Goal: Task Accomplishment & Management: Use online tool/utility

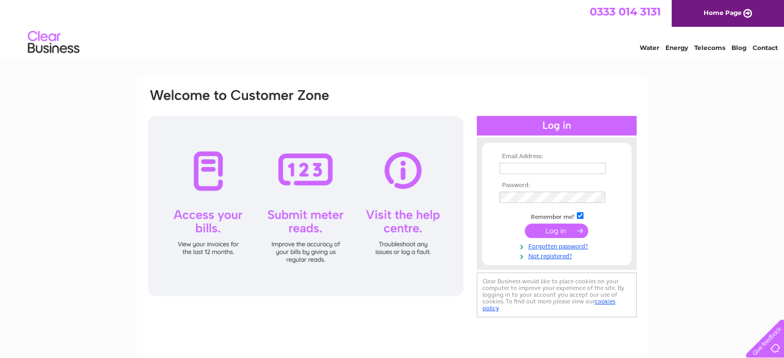
click at [523, 171] on input "text" at bounding box center [552, 168] width 106 height 11
type input "sales@highlandstoves.com"
click at [538, 228] on input "submit" at bounding box center [555, 231] width 63 height 14
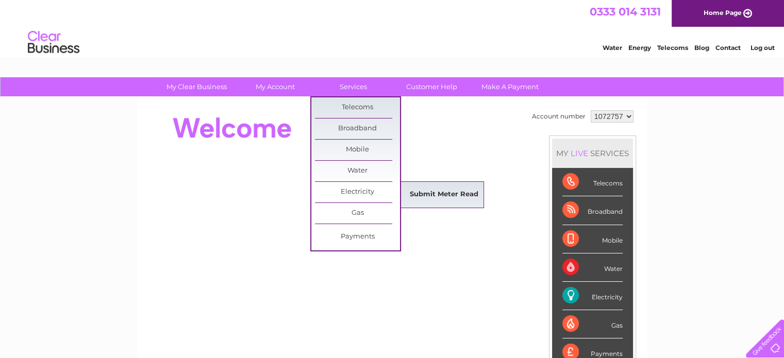
click at [426, 189] on link "Submit Meter Read" at bounding box center [443, 194] width 85 height 21
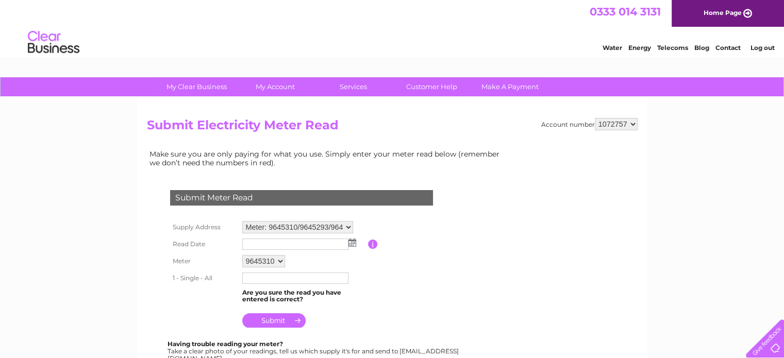
click at [280, 261] on select "9645310 9645293 9645311" at bounding box center [263, 261] width 43 height 12
click at [242, 255] on select "9645310 9645293 9645311" at bounding box center [264, 261] width 44 height 13
click at [346, 241] on input "text" at bounding box center [295, 244] width 106 height 11
click at [352, 240] on img at bounding box center [353, 243] width 8 height 8
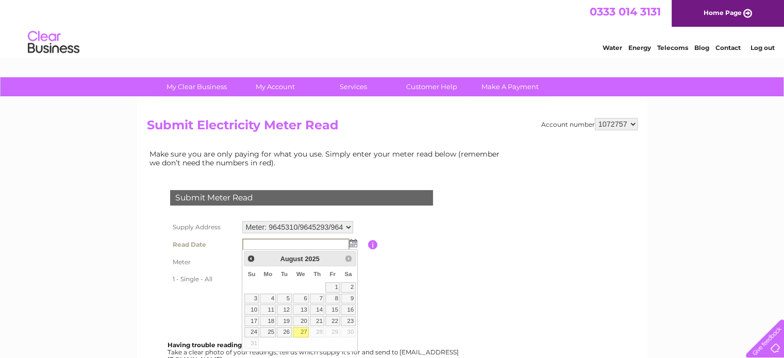
click at [301, 332] on link "27" at bounding box center [301, 332] width 16 height 10
type input "[DATE]"
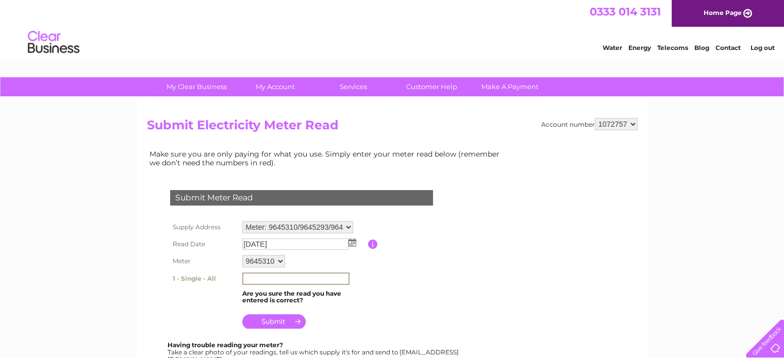
click at [256, 279] on input "text" at bounding box center [295, 279] width 107 height 12
type input "25504"
click at [276, 323] on input "submit" at bounding box center [273, 321] width 63 height 14
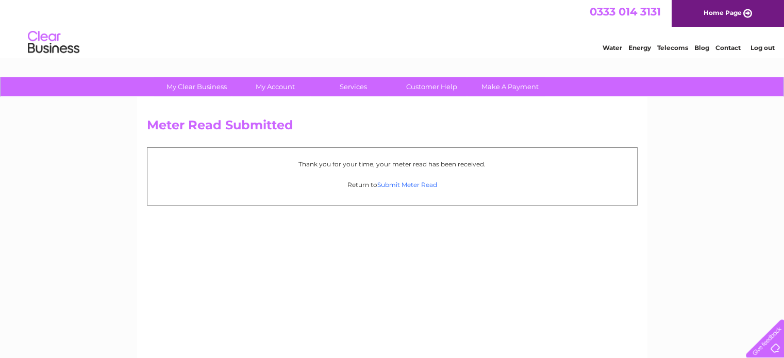
click at [387, 185] on link "Submit Meter Read" at bounding box center [407, 185] width 60 height 8
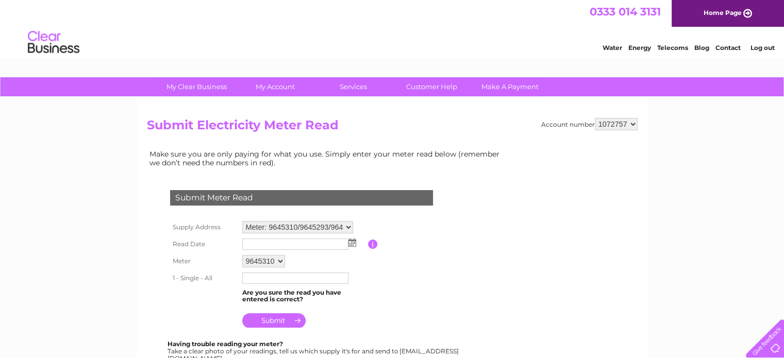
click at [278, 259] on select "9645310 9645293 9645311" at bounding box center [263, 261] width 43 height 12
select select "162144"
click at [242, 255] on select "9645310 9645293 9645311" at bounding box center [264, 261] width 44 height 13
type input "08633"
drag, startPoint x: 334, startPoint y: 242, endPoint x: 344, endPoint y: 244, distance: 9.9
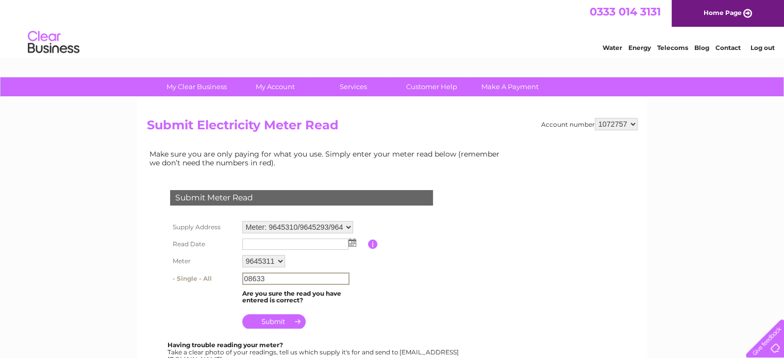
click at [334, 243] on input "text" at bounding box center [295, 244] width 106 height 11
click at [353, 243] on img at bounding box center [352, 243] width 8 height 8
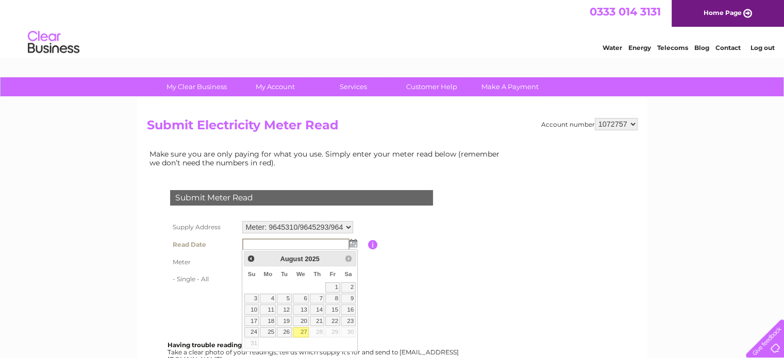
click at [303, 329] on link "27" at bounding box center [301, 332] width 16 height 10
type input "2025/08/27"
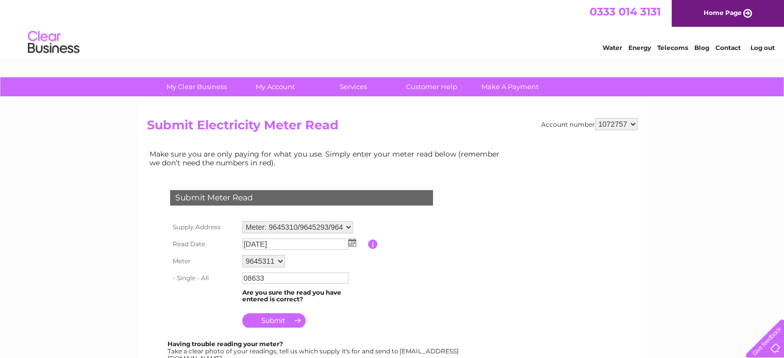
click at [258, 319] on input "submit" at bounding box center [273, 320] width 63 height 14
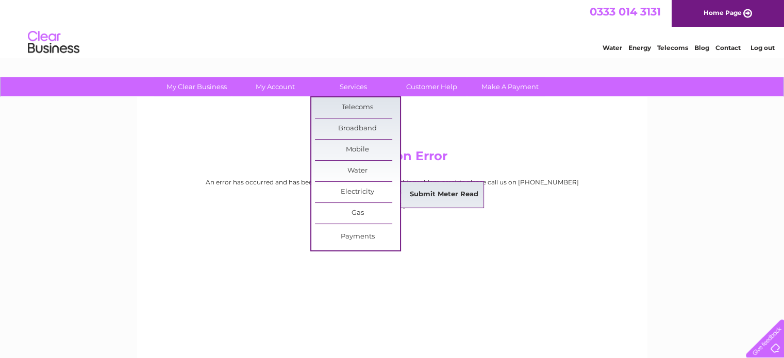
click at [410, 194] on link "Submit Meter Read" at bounding box center [443, 194] width 85 height 21
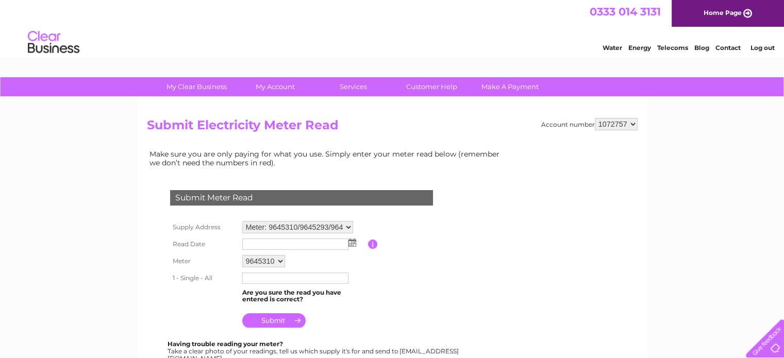
click at [278, 257] on select "9645310 9645293 9645311" at bounding box center [263, 261] width 43 height 12
select select "162144"
click at [242, 255] on select "9645310 9645293 9645311" at bounding box center [264, 261] width 44 height 13
click at [260, 278] on input "text" at bounding box center [295, 279] width 107 height 12
drag, startPoint x: 0, startPoint y: 0, endPoint x: 260, endPoint y: 278, distance: 380.5
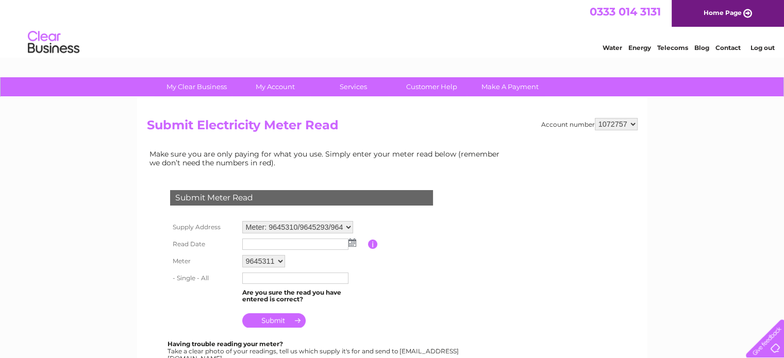
click at [260, 278] on input "text" at bounding box center [295, 278] width 106 height 11
type input "08633"
click at [327, 242] on input "text" at bounding box center [295, 245] width 107 height 12
click at [354, 240] on img at bounding box center [353, 243] width 8 height 8
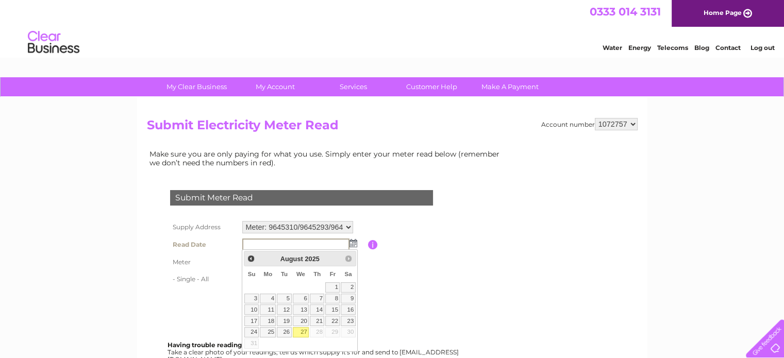
click at [301, 331] on link "27" at bounding box center [301, 332] width 16 height 10
type input "2025/08/27"
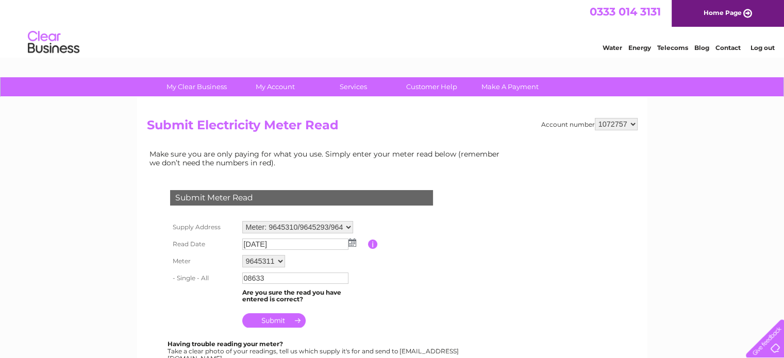
click at [277, 319] on input "submit" at bounding box center [273, 320] width 63 height 14
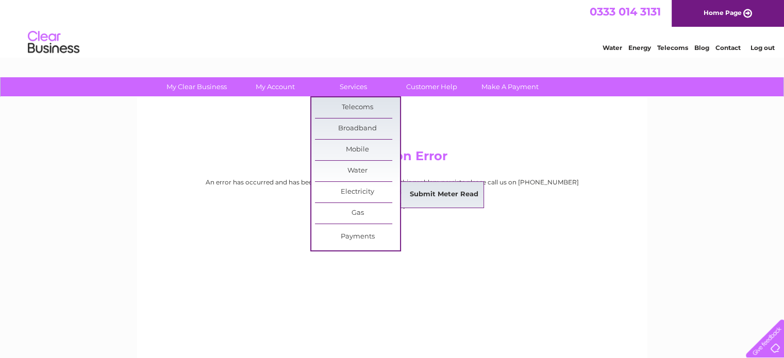
click at [429, 192] on link "Submit Meter Read" at bounding box center [443, 194] width 85 height 21
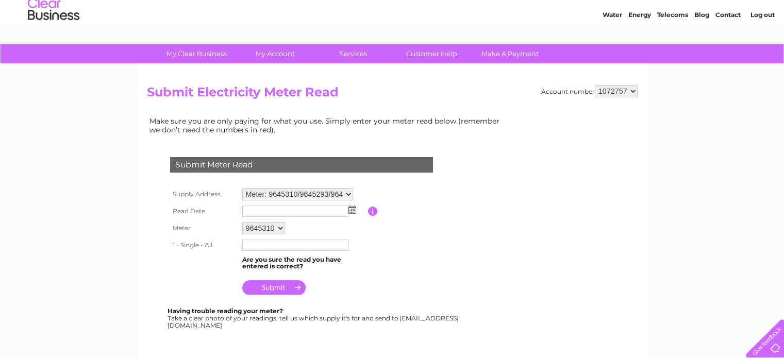
scroll to position [52, 0]
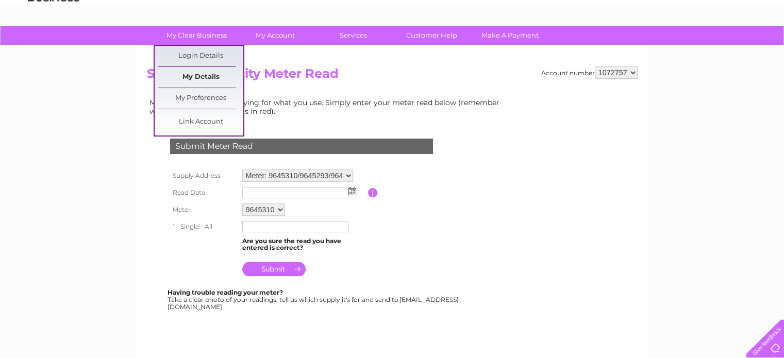
click at [193, 76] on link "My Details" at bounding box center [200, 77] width 85 height 21
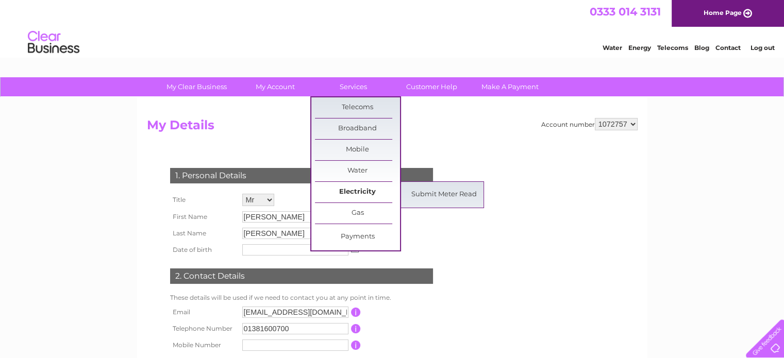
click at [342, 190] on link "Electricity" at bounding box center [357, 192] width 85 height 21
